Goal: Information Seeking & Learning: Learn about a topic

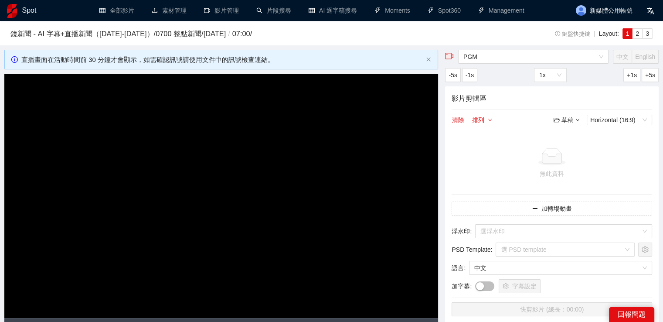
click at [62, 39] on h3 "鏡新聞 - AI 字幕+直播新聞（[DATE]-[DATE]） / 0700 整點新聞 / [DATE] / 07:00 /" at bounding box center [259, 33] width 498 height 11
click at [30, 10] on h1 "Spot" at bounding box center [29, 10] width 14 height 21
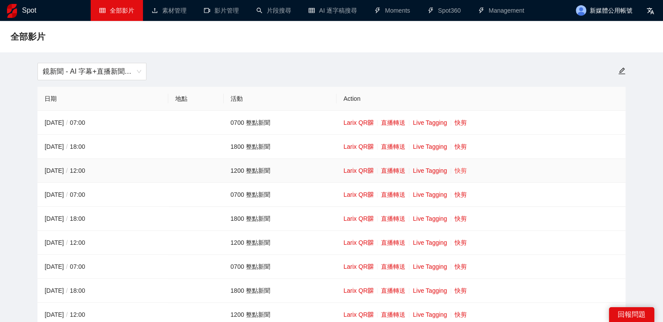
click at [459, 171] on link "快剪" at bounding box center [461, 170] width 12 height 7
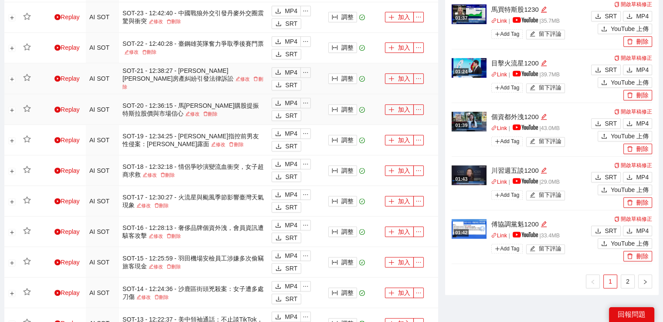
scroll to position [654, 0]
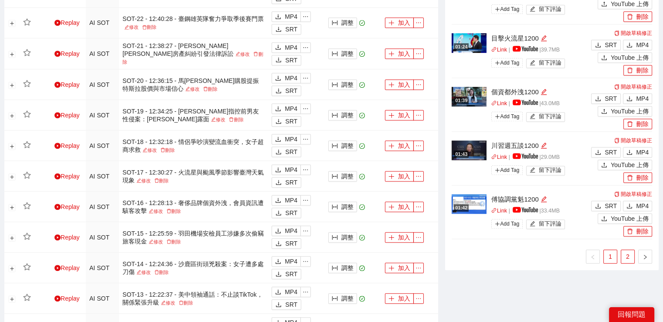
click at [633, 254] on link "2" at bounding box center [627, 256] width 13 height 13
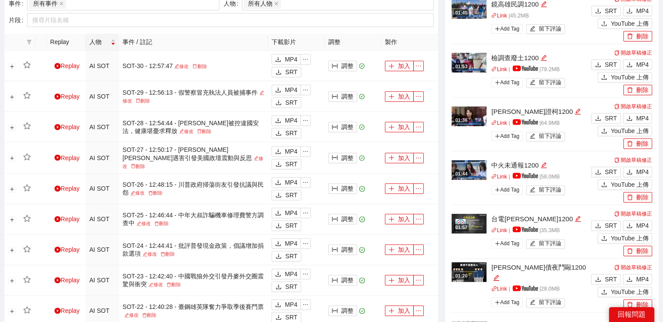
scroll to position [305, 0]
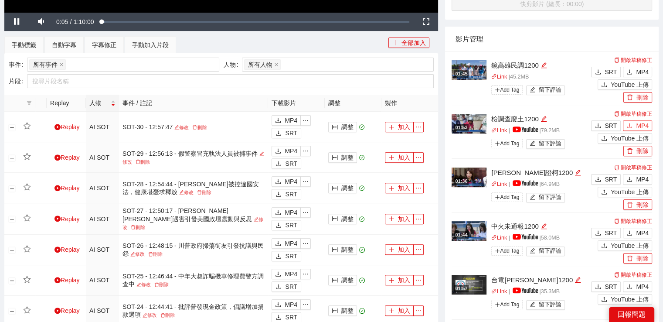
click at [637, 126] on span "MP4" at bounding box center [642, 126] width 13 height 10
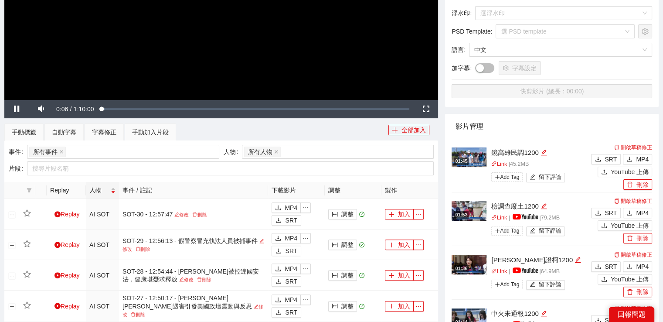
drag, startPoint x: 644, startPoint y: 158, endPoint x: 629, endPoint y: 154, distance: 15.6
click at [644, 157] on span "MP4" at bounding box center [642, 159] width 13 height 10
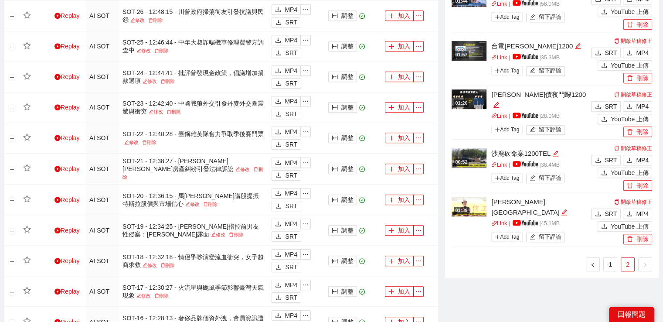
scroll to position [567, 0]
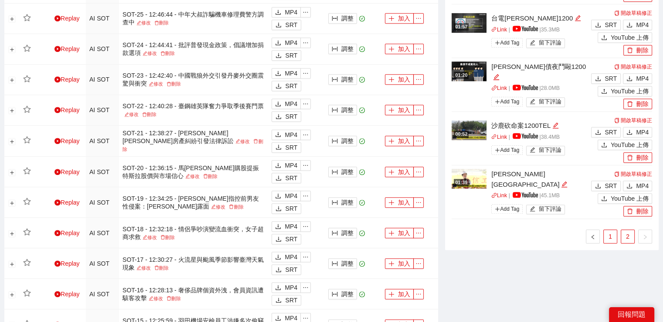
drag, startPoint x: 612, startPoint y: 246, endPoint x: 611, endPoint y: 238, distance: 8.0
click at [612, 244] on div "01:45 鏡高雄民調1200 Link | 45.2 MB Add Tag 留下評論 開啟草稿修正 SRT MP4 YouTube 上傳 刪除 01:53 …" at bounding box center [552, 20] width 214 height 460
click at [611, 238] on link "1" at bounding box center [610, 236] width 13 height 13
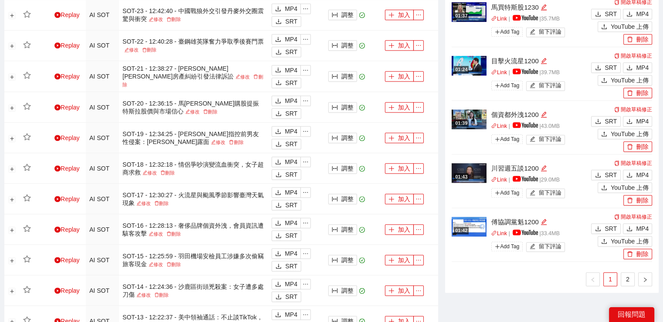
scroll to position [697, 0]
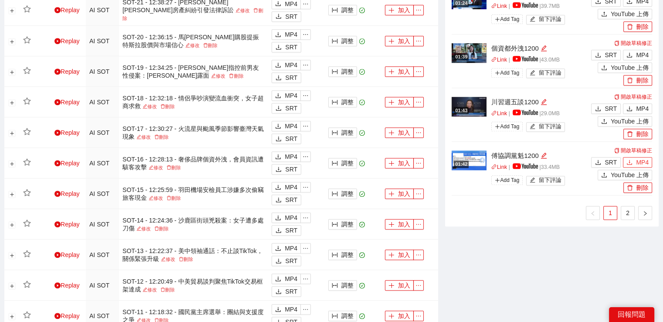
click at [632, 159] on icon "download" at bounding box center [629, 162] width 6 height 6
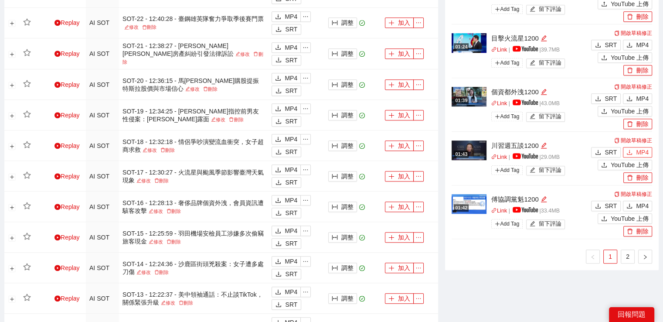
click at [637, 153] on span "MP4" at bounding box center [642, 152] width 13 height 10
click at [621, 257] on li "2" at bounding box center [628, 256] width 14 height 14
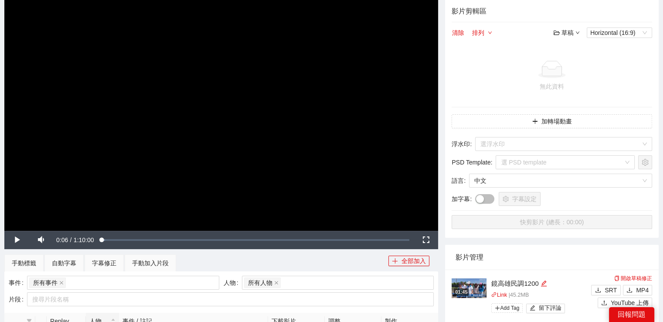
scroll to position [0, 0]
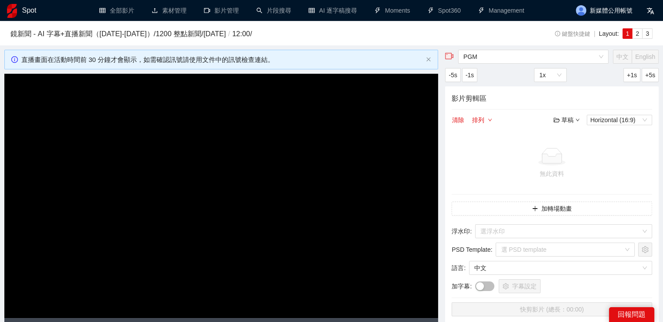
click at [31, 9] on h1 "Spot" at bounding box center [29, 10] width 14 height 21
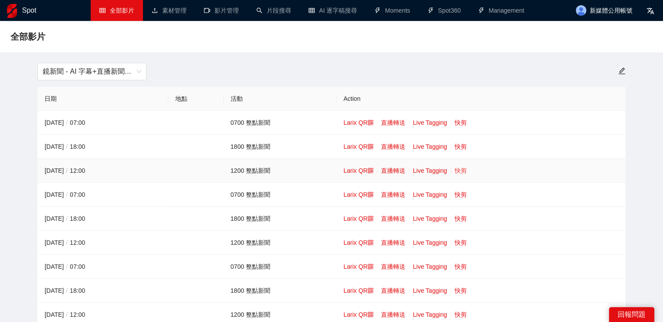
click at [464, 173] on td "Larix QR 直播轉送 Live Tagging 快剪" at bounding box center [480, 171] width 289 height 24
click at [462, 170] on link "快剪" at bounding box center [461, 170] width 12 height 7
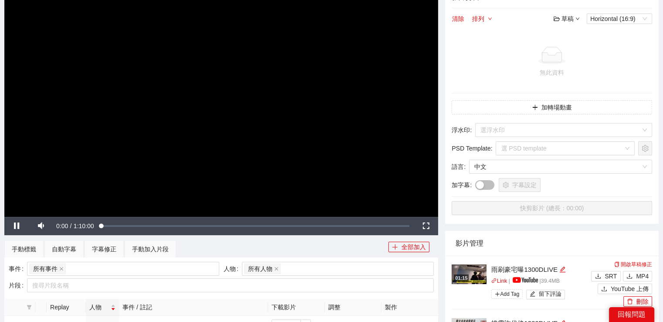
scroll to position [262, 0]
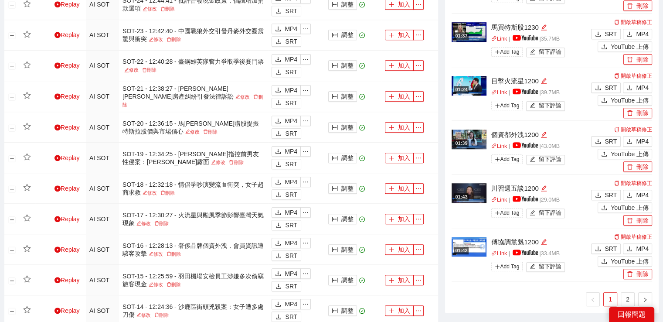
scroll to position [654, 0]
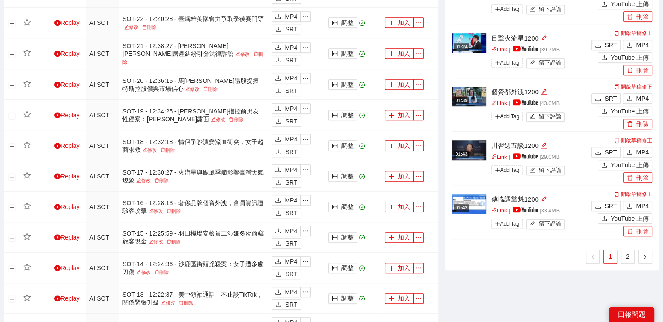
click at [629, 260] on link "2" at bounding box center [627, 256] width 13 height 13
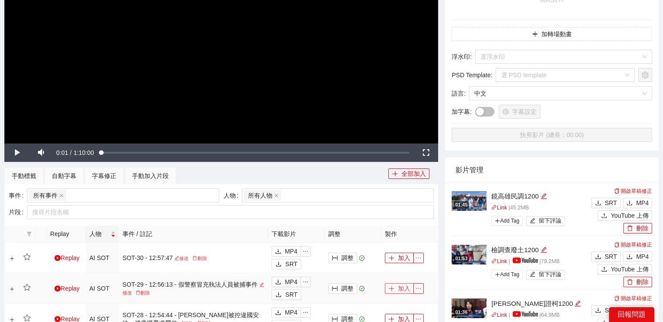
scroll to position [0, 0]
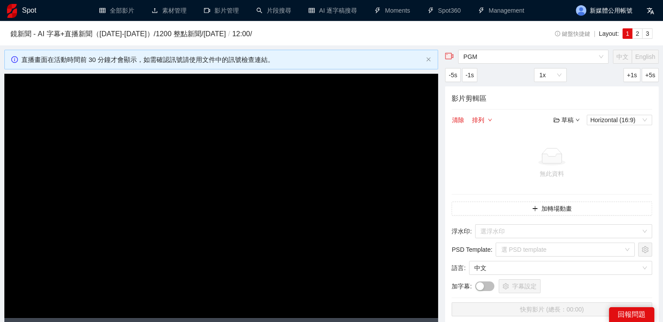
click at [10, 12] on img at bounding box center [12, 11] width 10 height 14
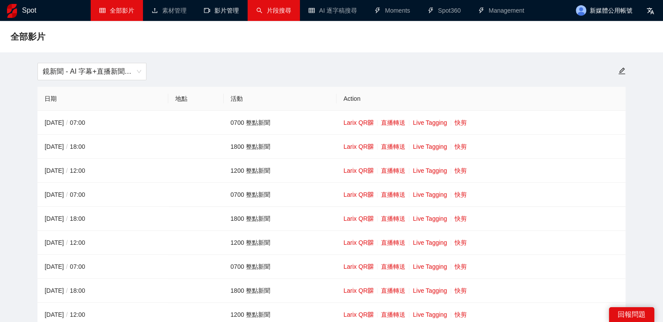
click at [278, 9] on link "片段搜尋" at bounding box center [273, 10] width 35 height 7
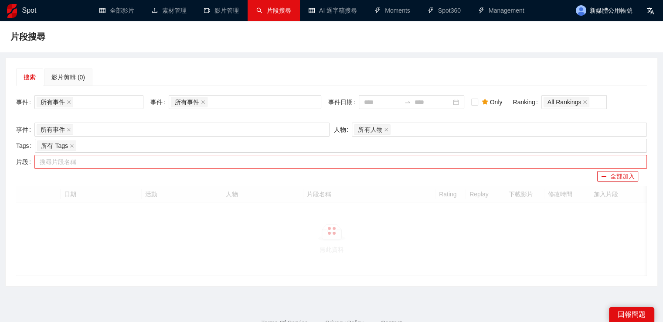
click at [87, 160] on div at bounding box center [336, 161] width 599 height 10
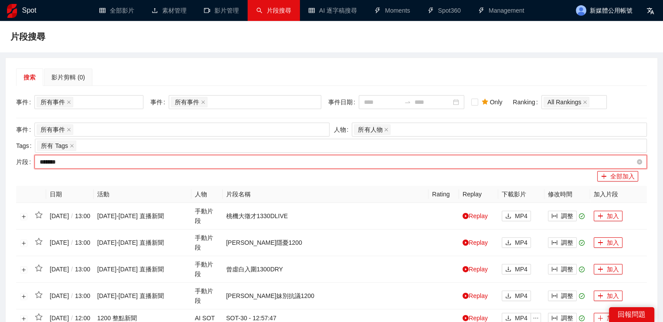
type input "*****"
click at [162, 162] on div at bounding box center [336, 161] width 599 height 10
type input "****"
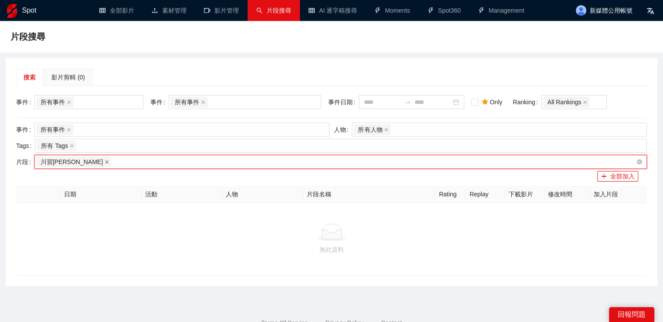
click at [105, 164] on span at bounding box center [107, 162] width 4 height 10
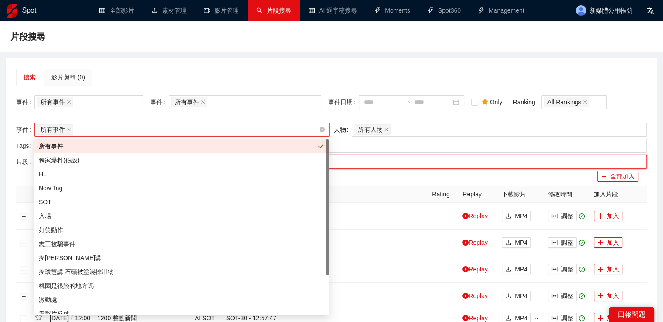
click at [115, 132] on div "所有事件" at bounding box center [178, 129] width 282 height 12
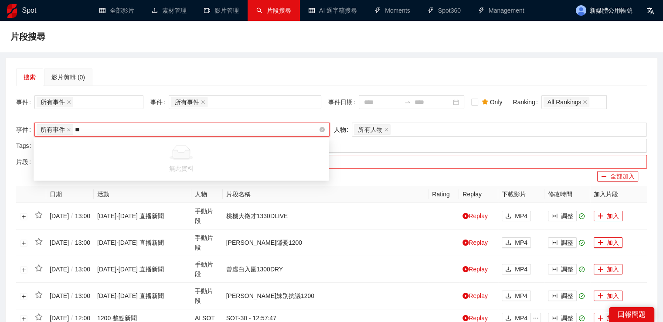
type input "*"
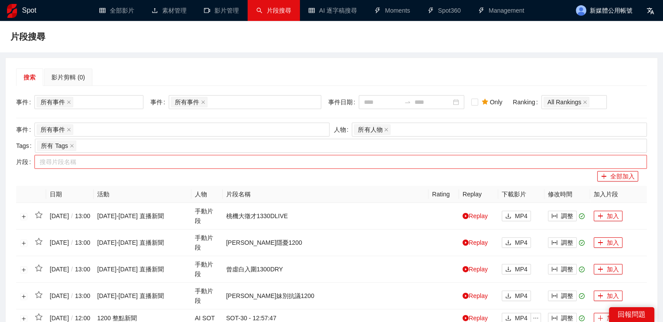
click at [119, 7] on link "全部影片" at bounding box center [116, 10] width 35 height 7
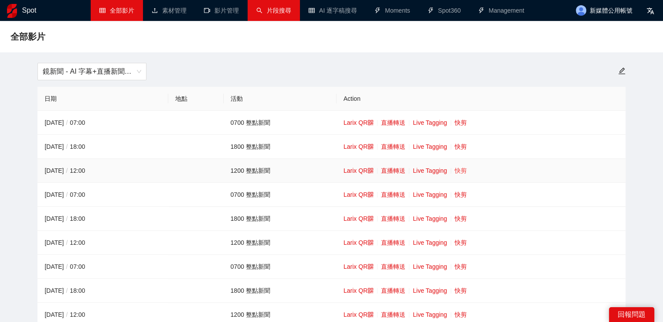
click at [464, 171] on link "快剪" at bounding box center [461, 170] width 12 height 7
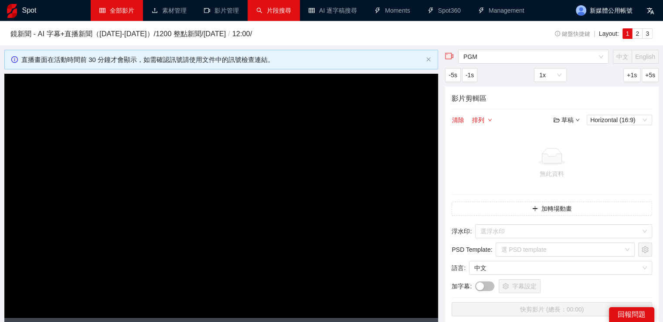
click at [308, 194] on video "Video Player" at bounding box center [221, 196] width 434 height 244
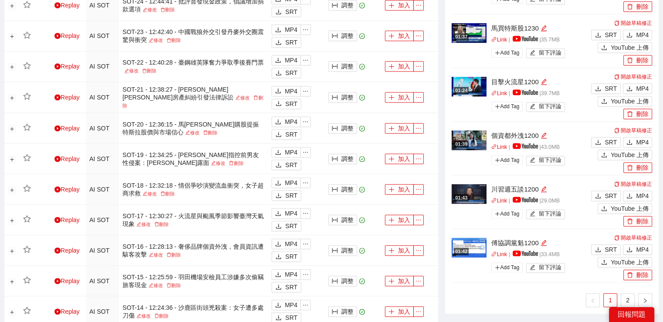
scroll to position [654, 0]
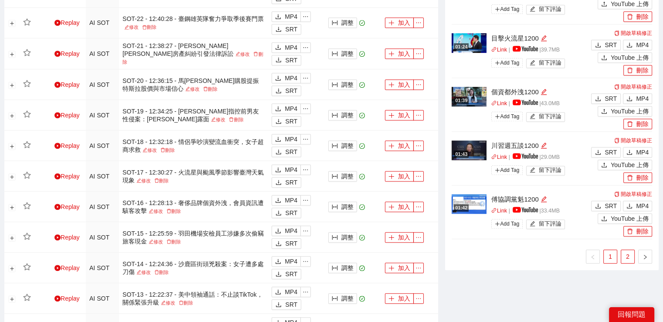
click at [627, 253] on link "2" at bounding box center [627, 256] width 13 height 13
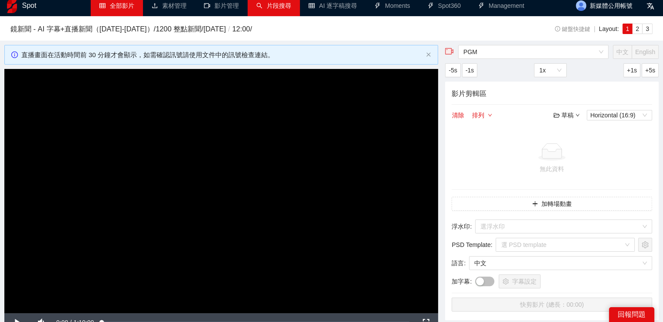
scroll to position [0, 0]
